Goal: Navigation & Orientation: Find specific page/section

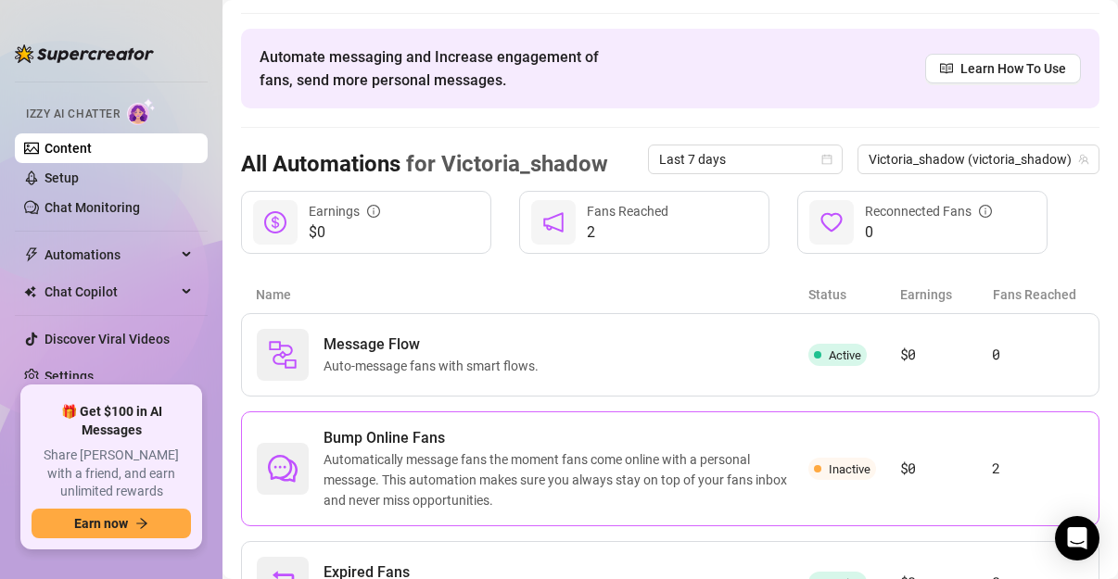
scroll to position [147, 0]
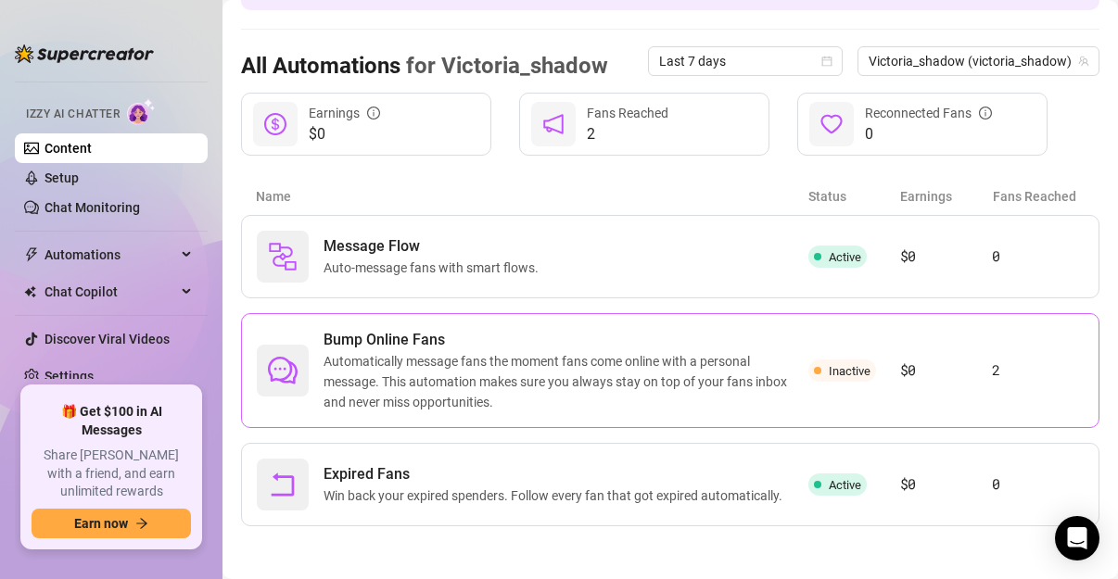
click at [984, 380] on div "Bump Online Fans Automatically message fans the moment fans come online with a …" at bounding box center [670, 370] width 858 height 115
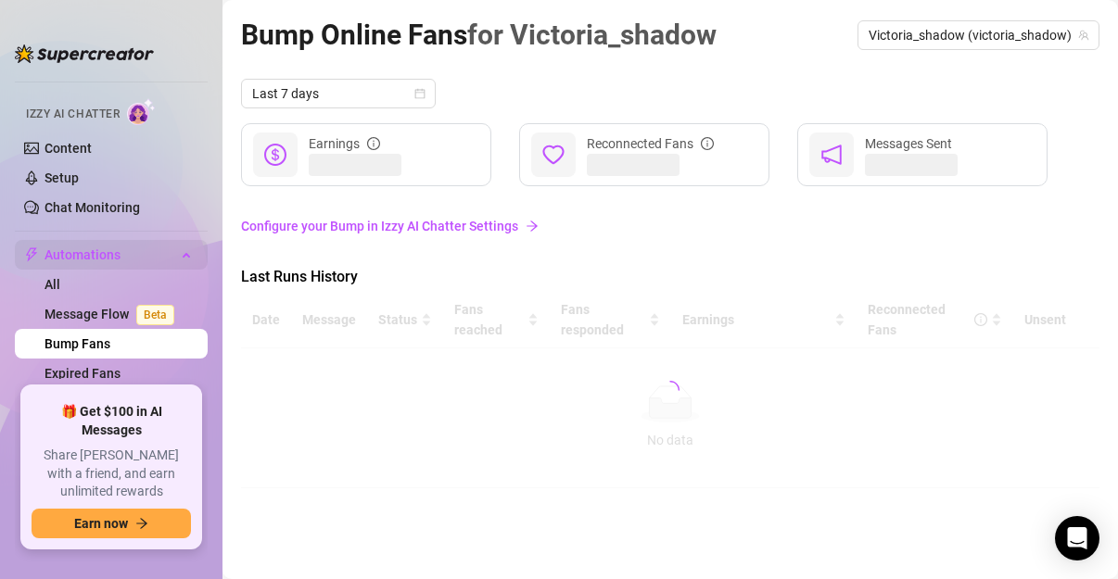
click at [94, 246] on span "Automations" at bounding box center [110, 255] width 132 height 30
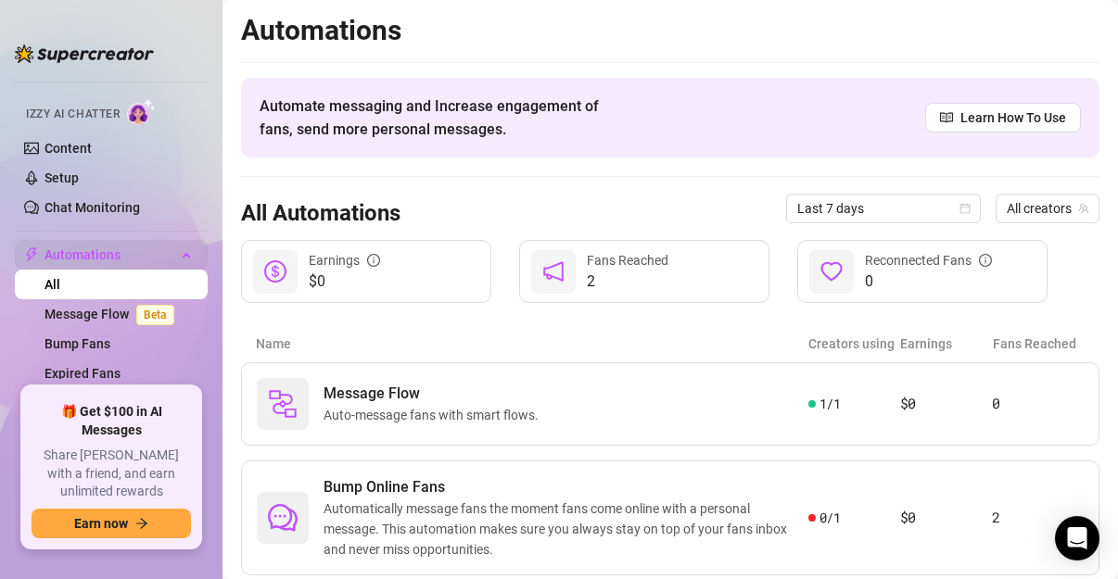
scroll to position [229, 0]
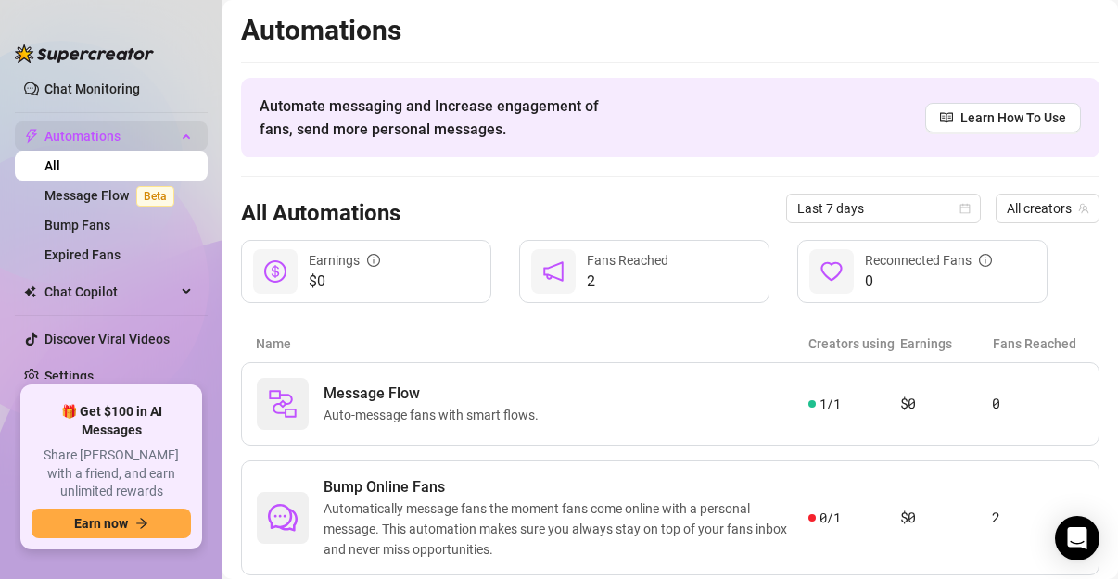
click at [44, 369] on link "Settings" at bounding box center [68, 376] width 49 height 15
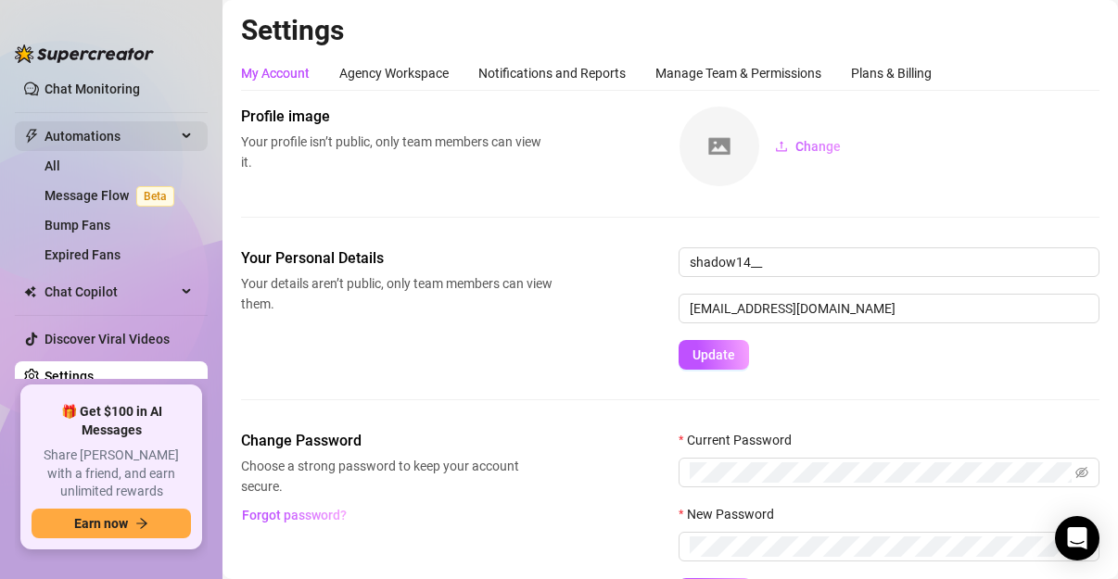
click at [44, 369] on link "Settings" at bounding box center [68, 376] width 49 height 15
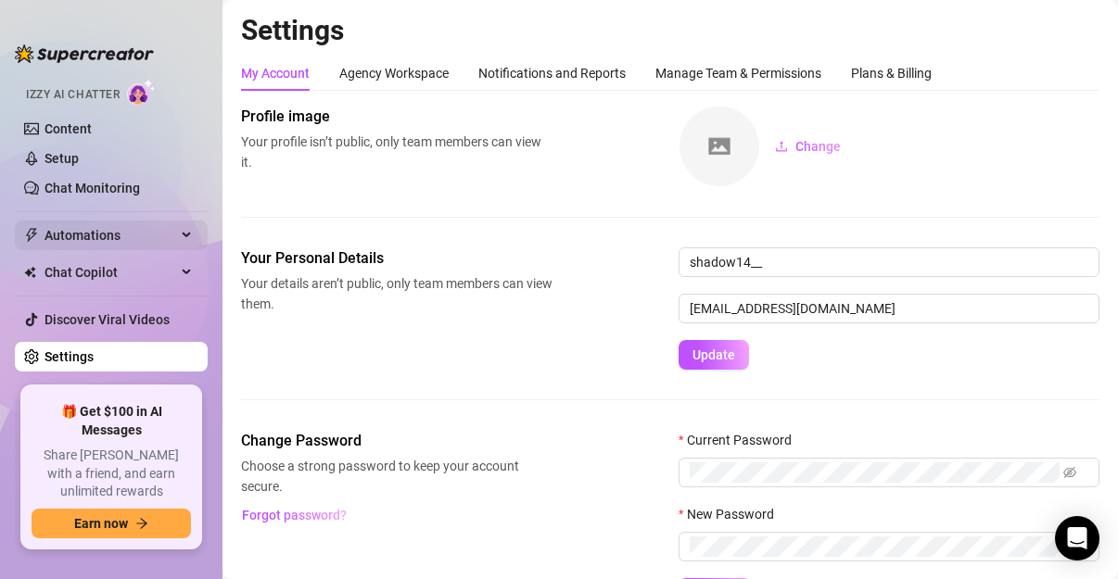
click at [44, 349] on link "Settings" at bounding box center [68, 356] width 49 height 15
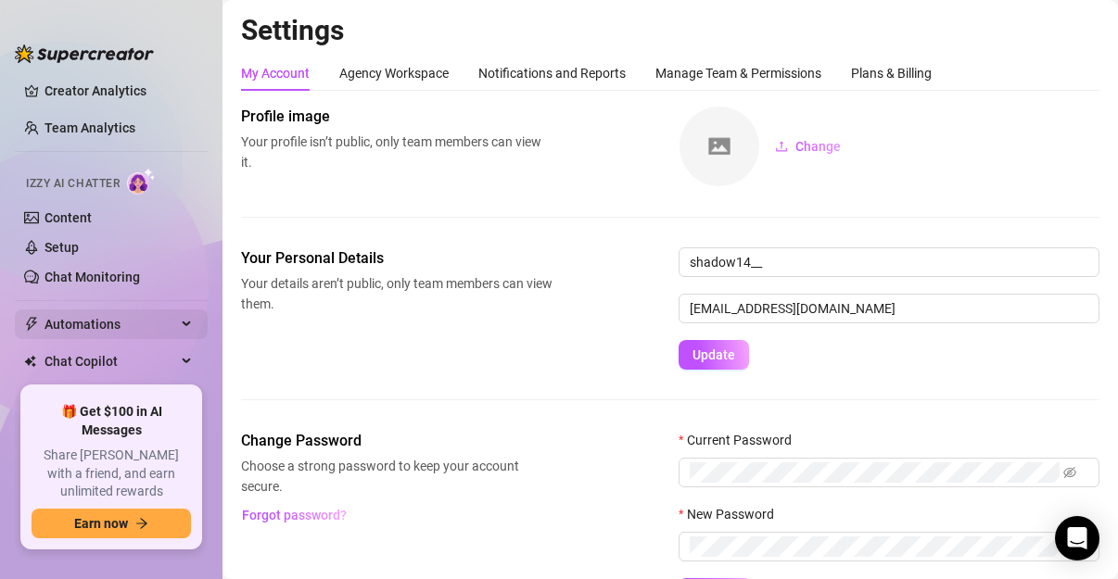
click at [44, 438] on link "Settings" at bounding box center [68, 445] width 49 height 15
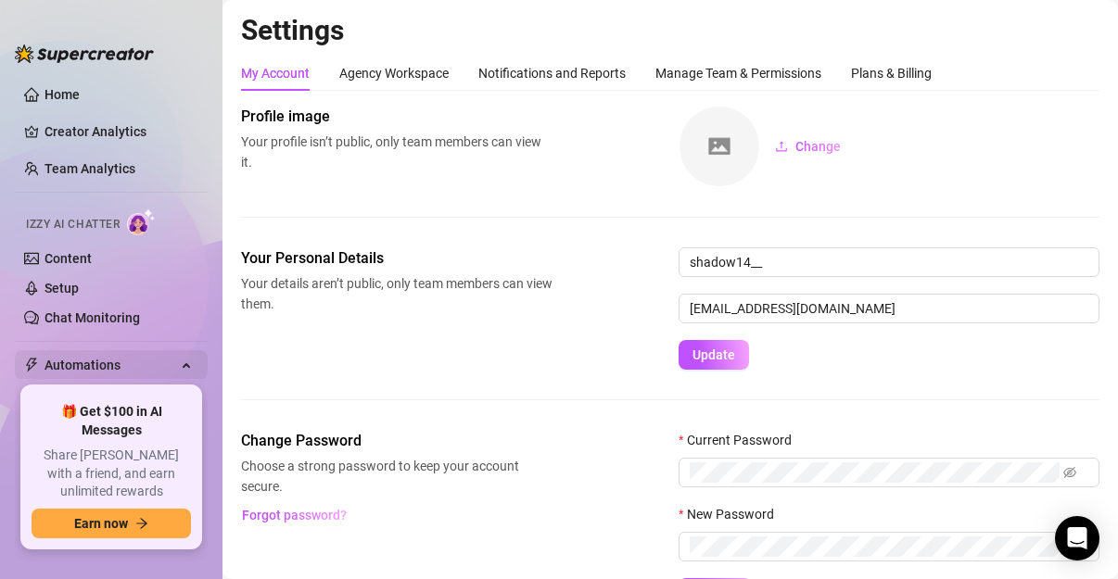
scroll to position [209, 0]
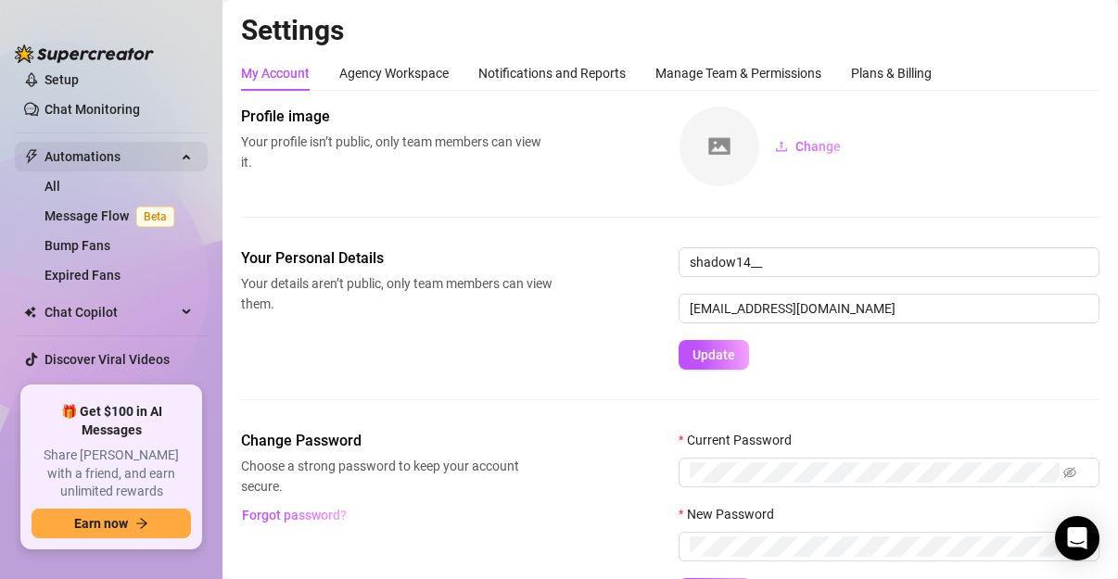
click at [44, 238] on link "Bump Fans" at bounding box center [77, 245] width 66 height 15
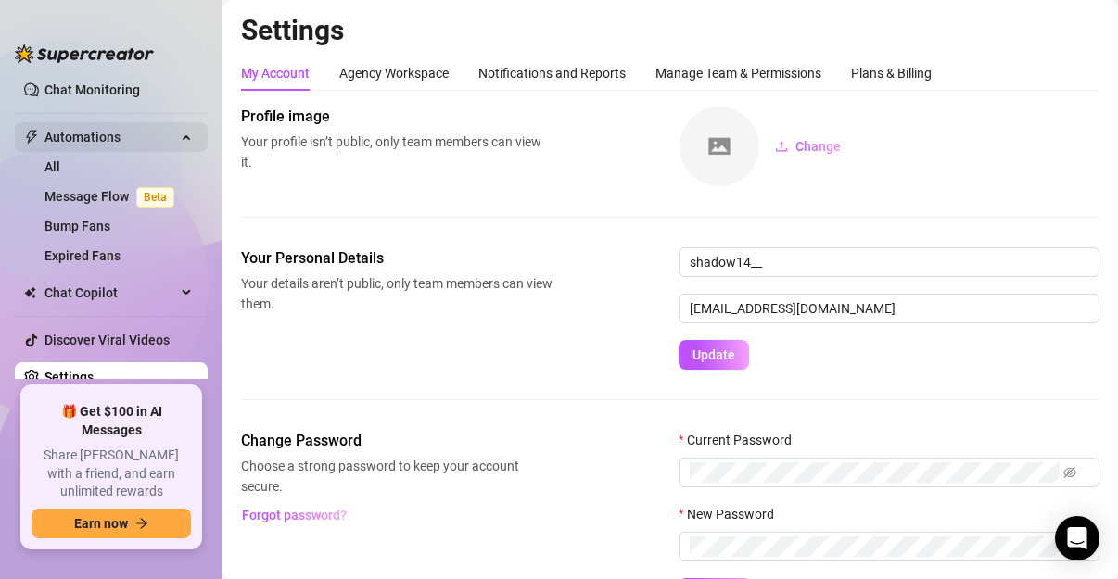
scroll to position [229, 0]
